Goal: Complete application form: Complete application form

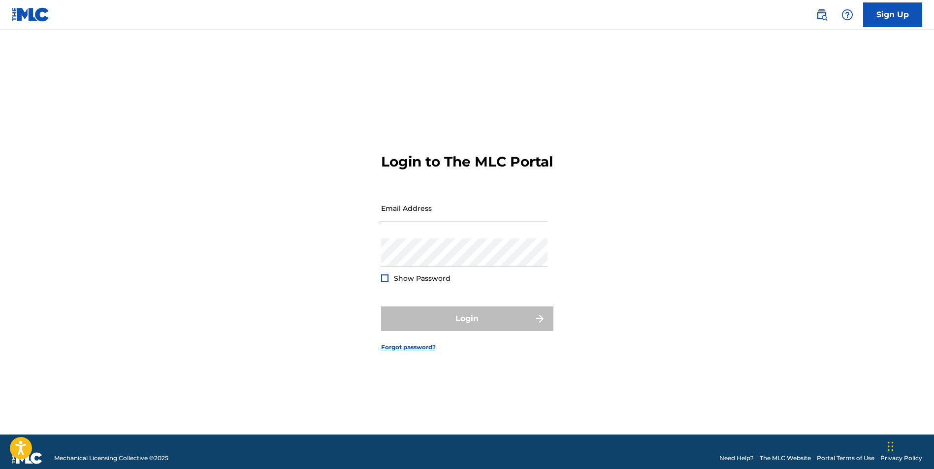
click at [427, 216] on input "Email Address" at bounding box center [464, 208] width 166 height 28
type input "[EMAIL_ADDRESS][DOMAIN_NAME]"
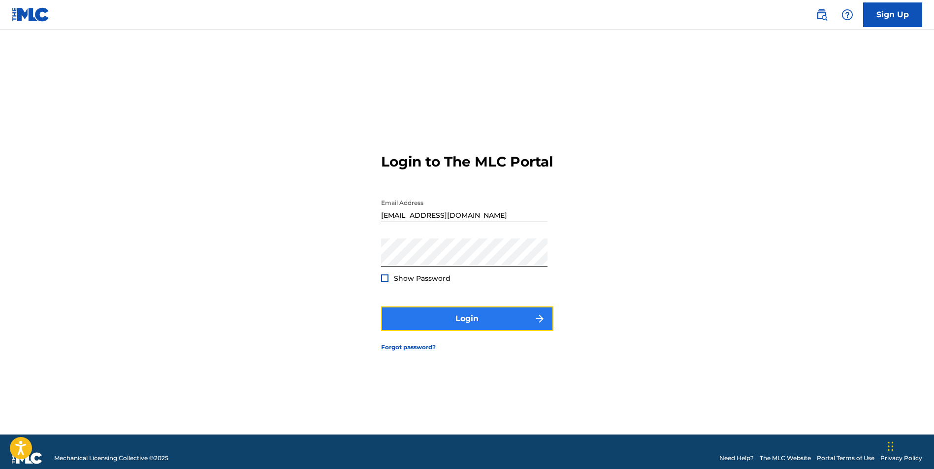
click at [481, 330] on button "Login" at bounding box center [467, 318] width 172 height 25
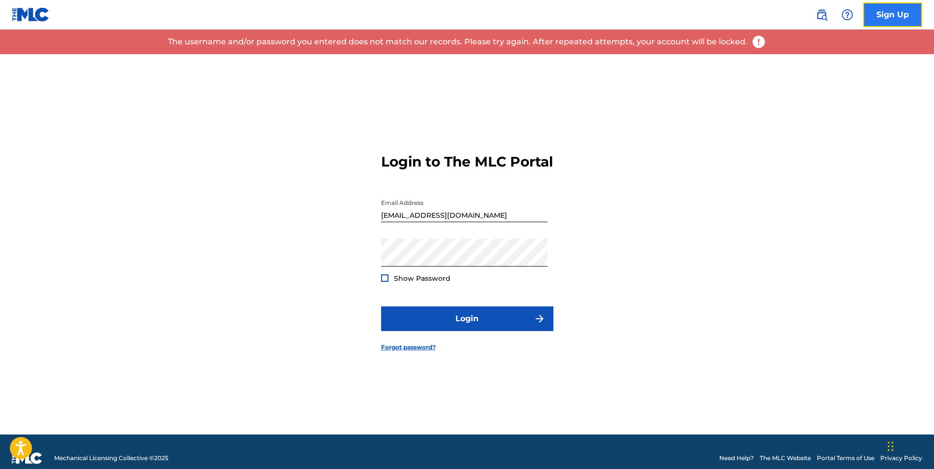
click at [878, 15] on link "Sign Up" at bounding box center [892, 14] width 59 height 25
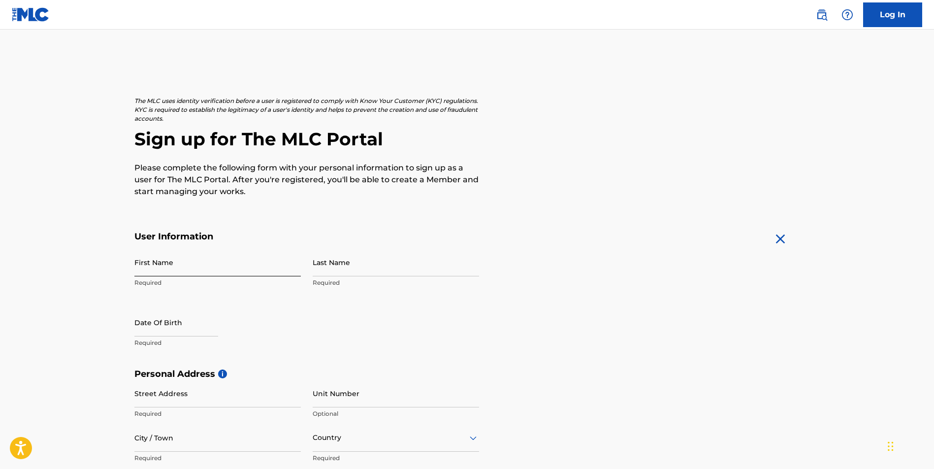
click at [189, 268] on input "First Name" at bounding box center [217, 262] width 166 height 28
type input "[PERSON_NAME]"
type input "[STREET_ADDRESS]"
click at [170, 322] on input "text" at bounding box center [176, 322] width 84 height 28
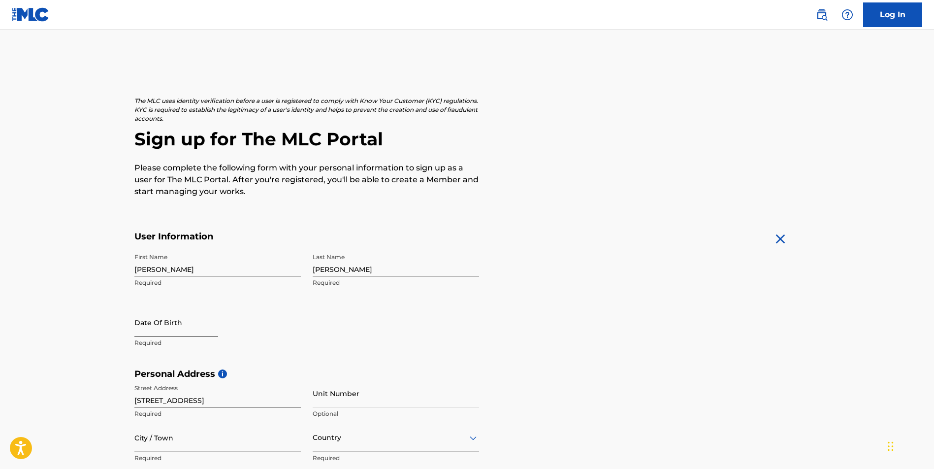
select select "8"
select select "2025"
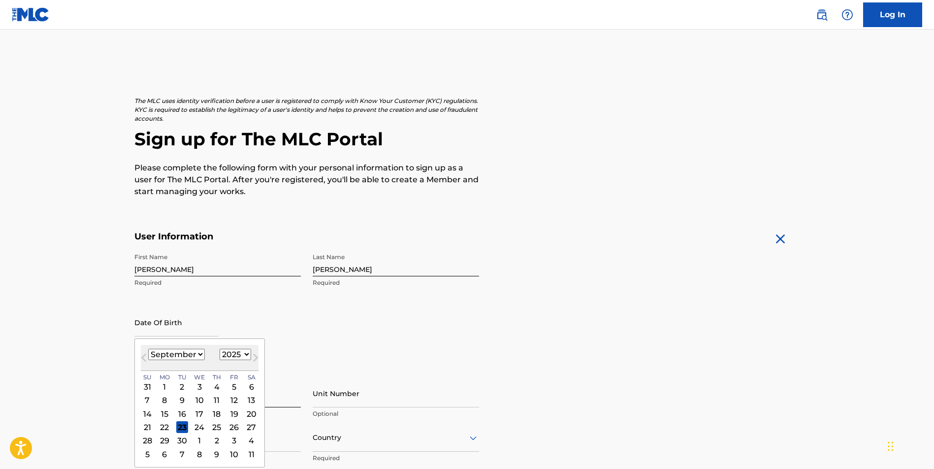
click at [189, 353] on select "January February March April May June July August September October November De…" at bounding box center [176, 354] width 57 height 11
select select "11"
click at [148, 349] on select "January February March April May June July August September October November De…" at bounding box center [176, 354] width 57 height 11
click at [221, 356] on select "1899 1900 1901 1902 1903 1904 1905 1906 1907 1908 1909 1910 1911 1912 1913 1914…" at bounding box center [236, 354] width 32 height 11
select select "1978"
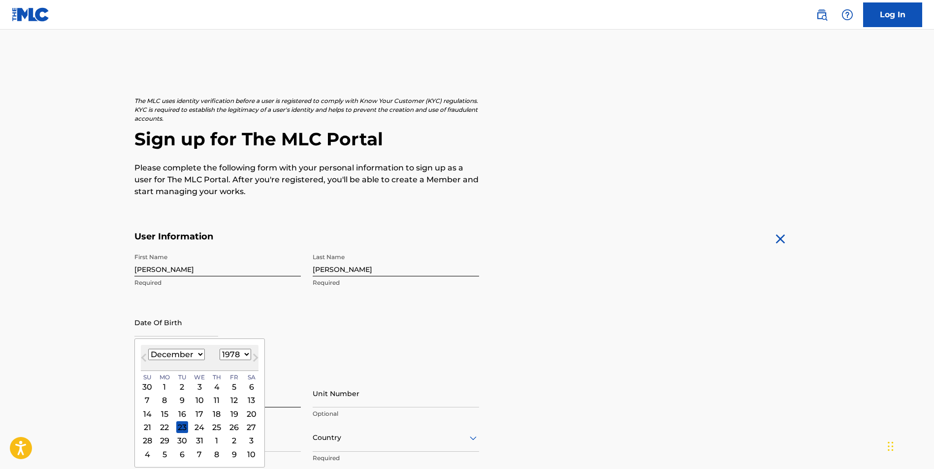
click at [220, 349] on select "1899 1900 1901 1902 1903 1904 1905 1906 1907 1908 1909 1910 1911 1912 1913 1914…" at bounding box center [236, 354] width 32 height 11
click at [433, 362] on div "First Name Ty Required Last Name [PERSON_NAME] Required Date Of Birth [DEMOGRAP…" at bounding box center [306, 308] width 345 height 120
